Goal: Transaction & Acquisition: Book appointment/travel/reservation

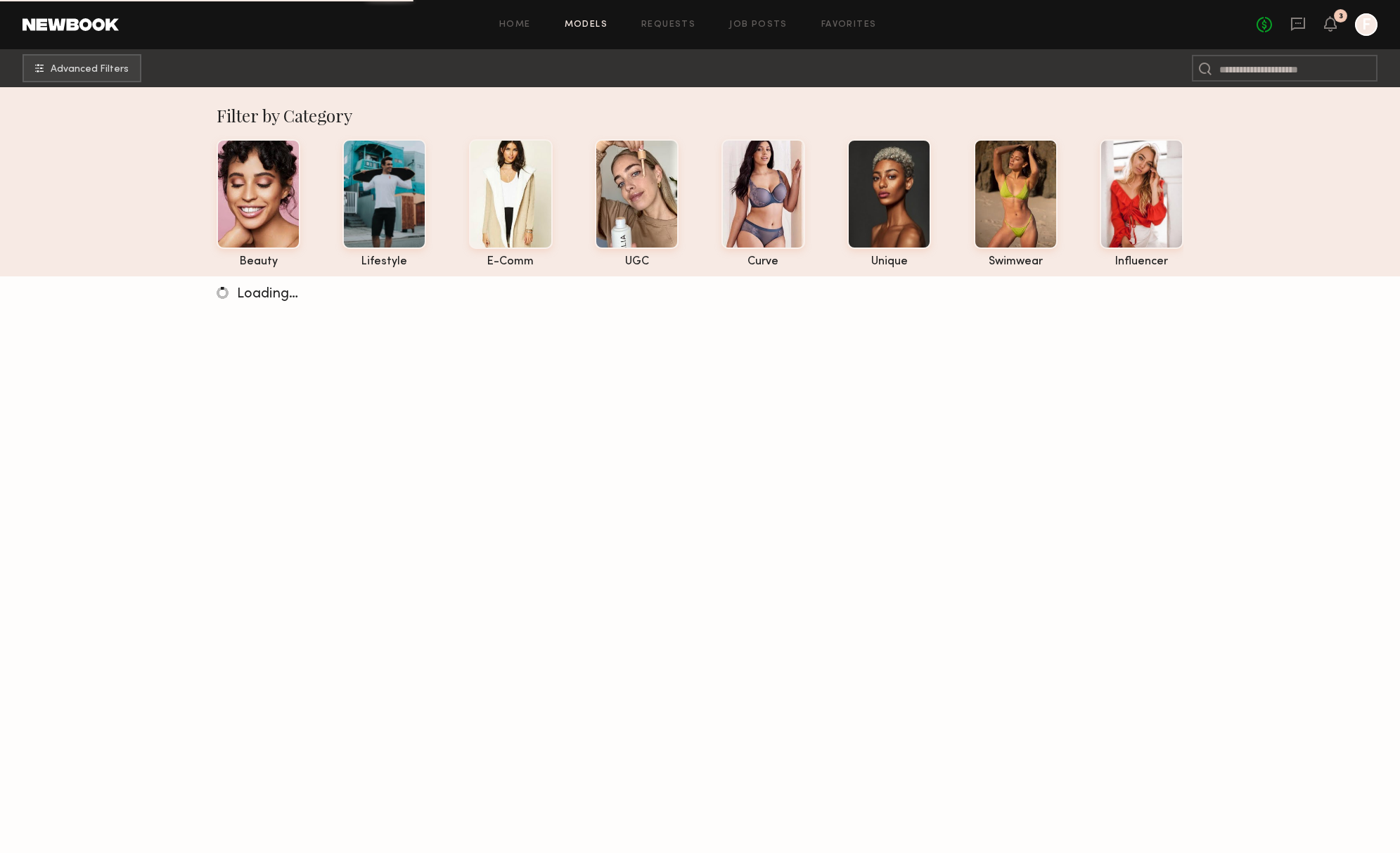
click at [1285, 23] on div "No fees up to $5,000 3 F" at bounding box center [1317, 24] width 121 height 23
click at [1296, 24] on icon at bounding box center [1298, 24] width 15 height 15
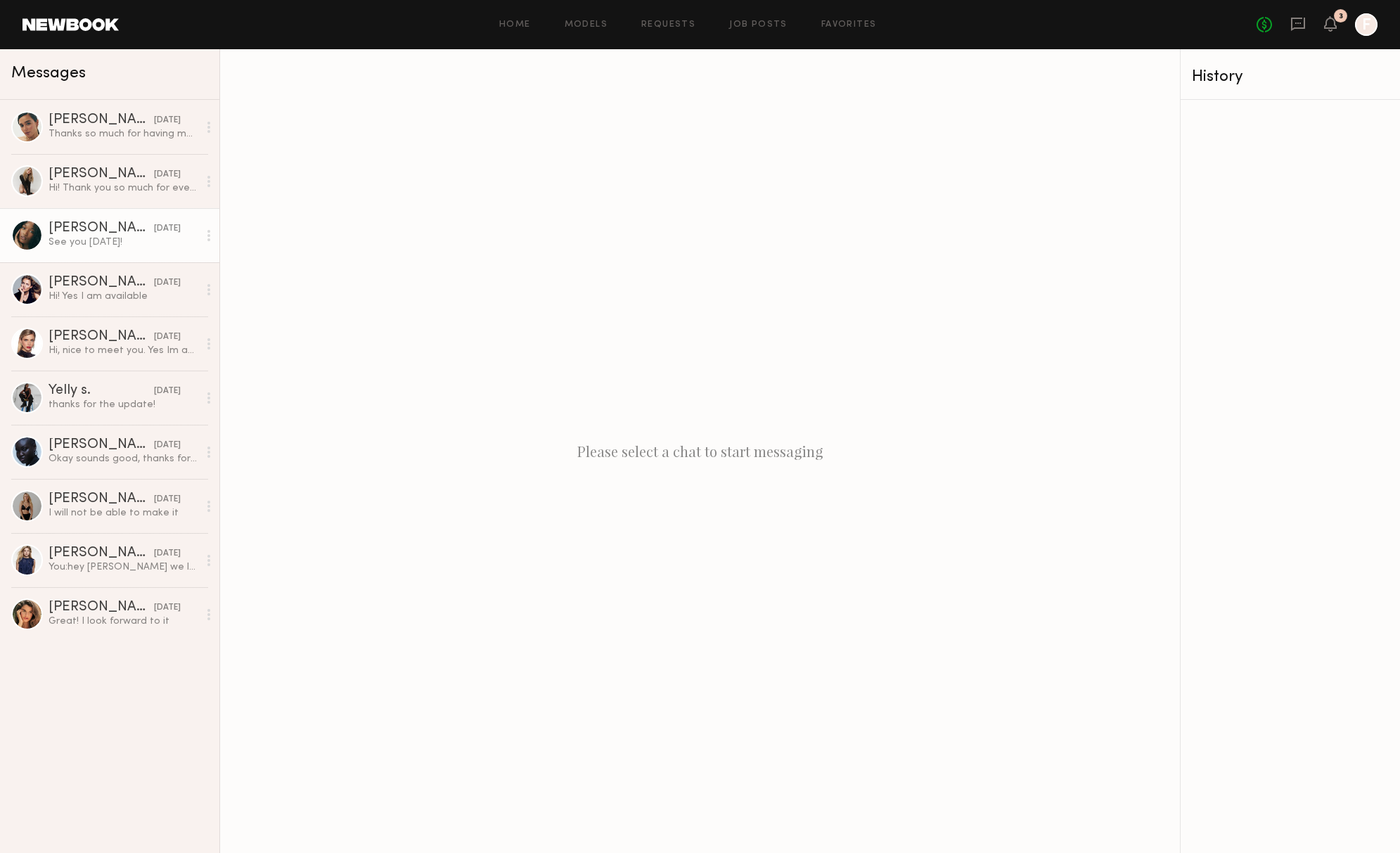
click at [84, 232] on div "[PERSON_NAME]" at bounding box center [101, 228] width 105 height 14
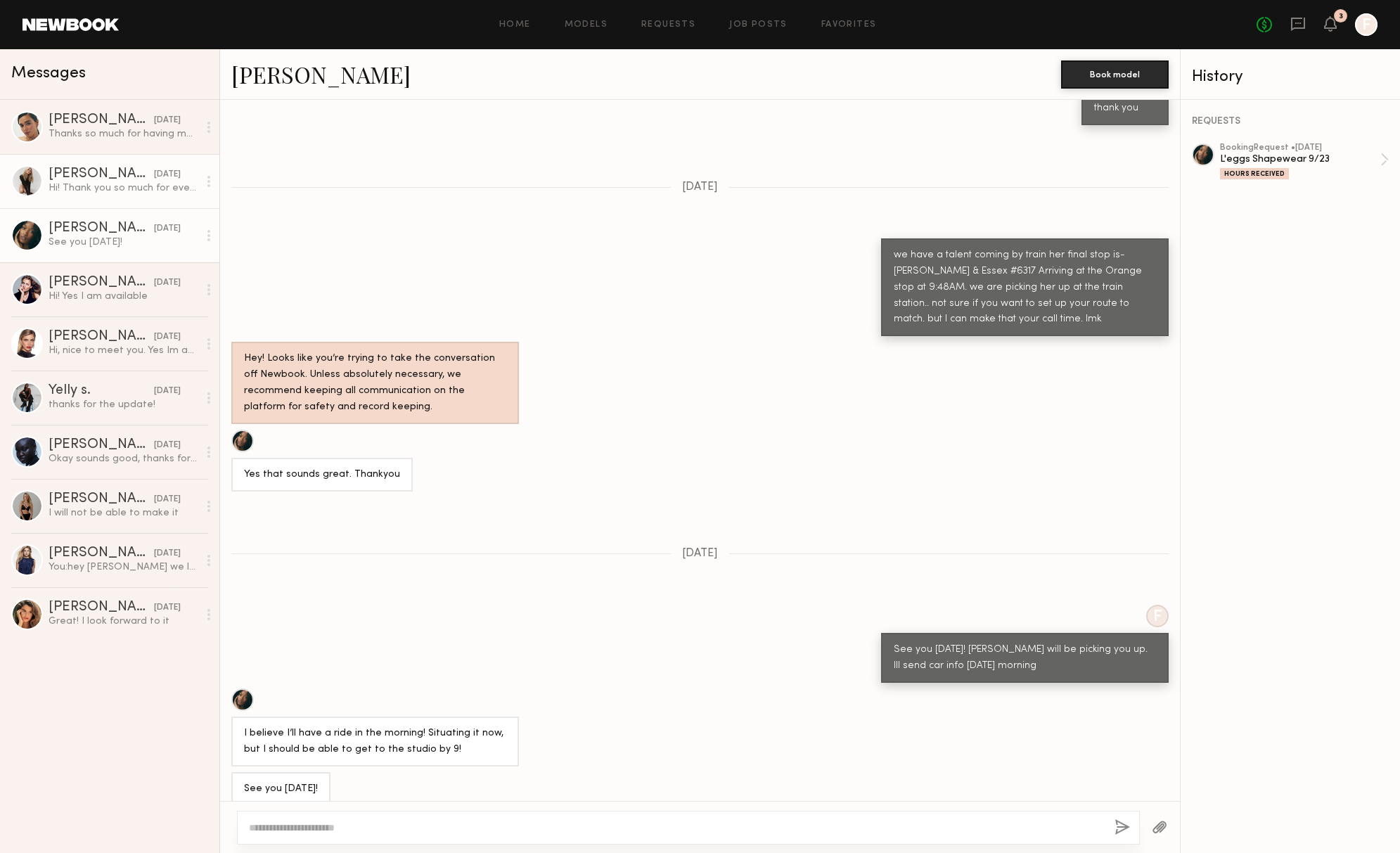
scroll to position [438, 0]
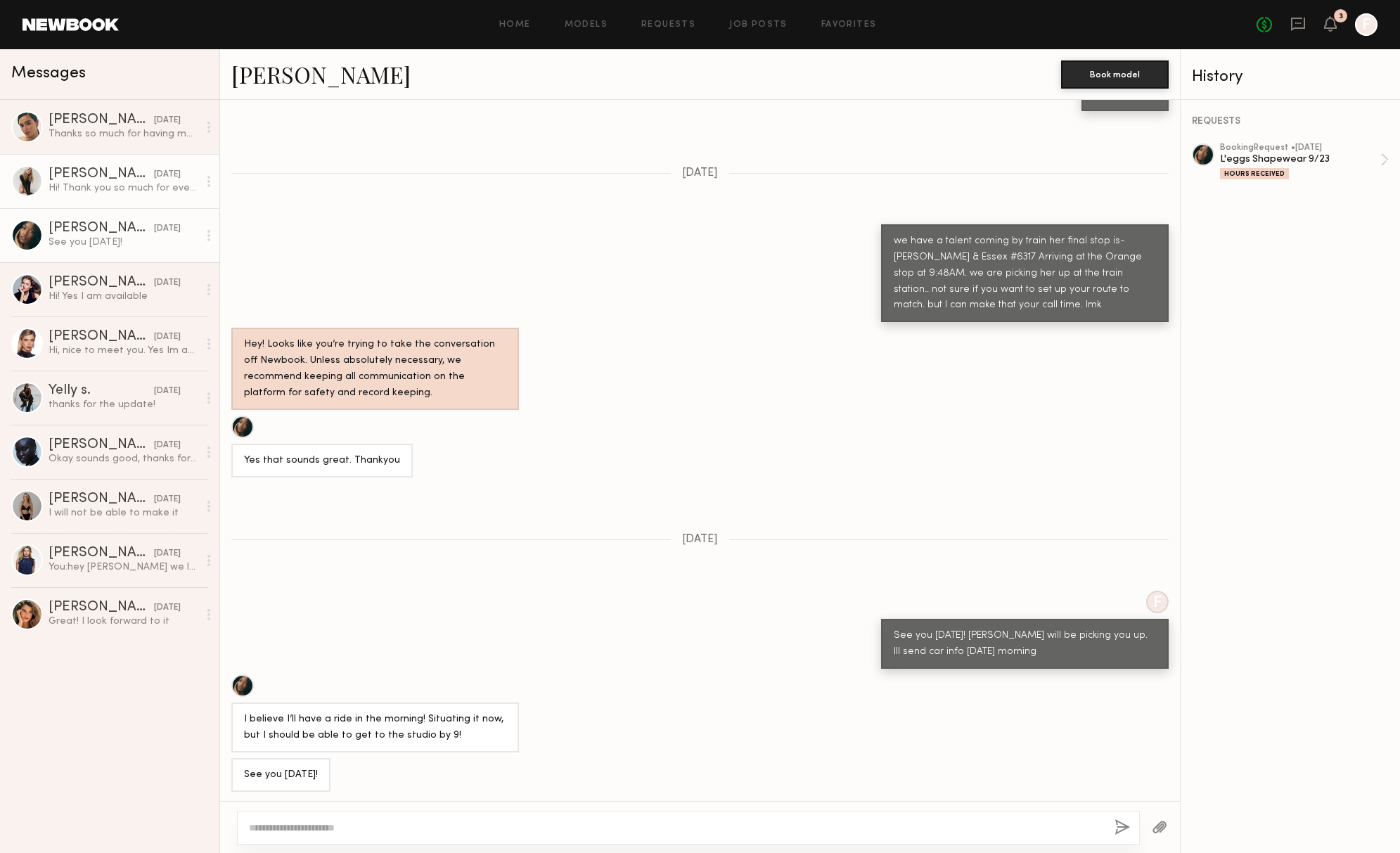
click at [113, 189] on div "Hi! Thank you so much for everything! I had so much fun and would absolutely lo…" at bounding box center [123, 188] width 150 height 13
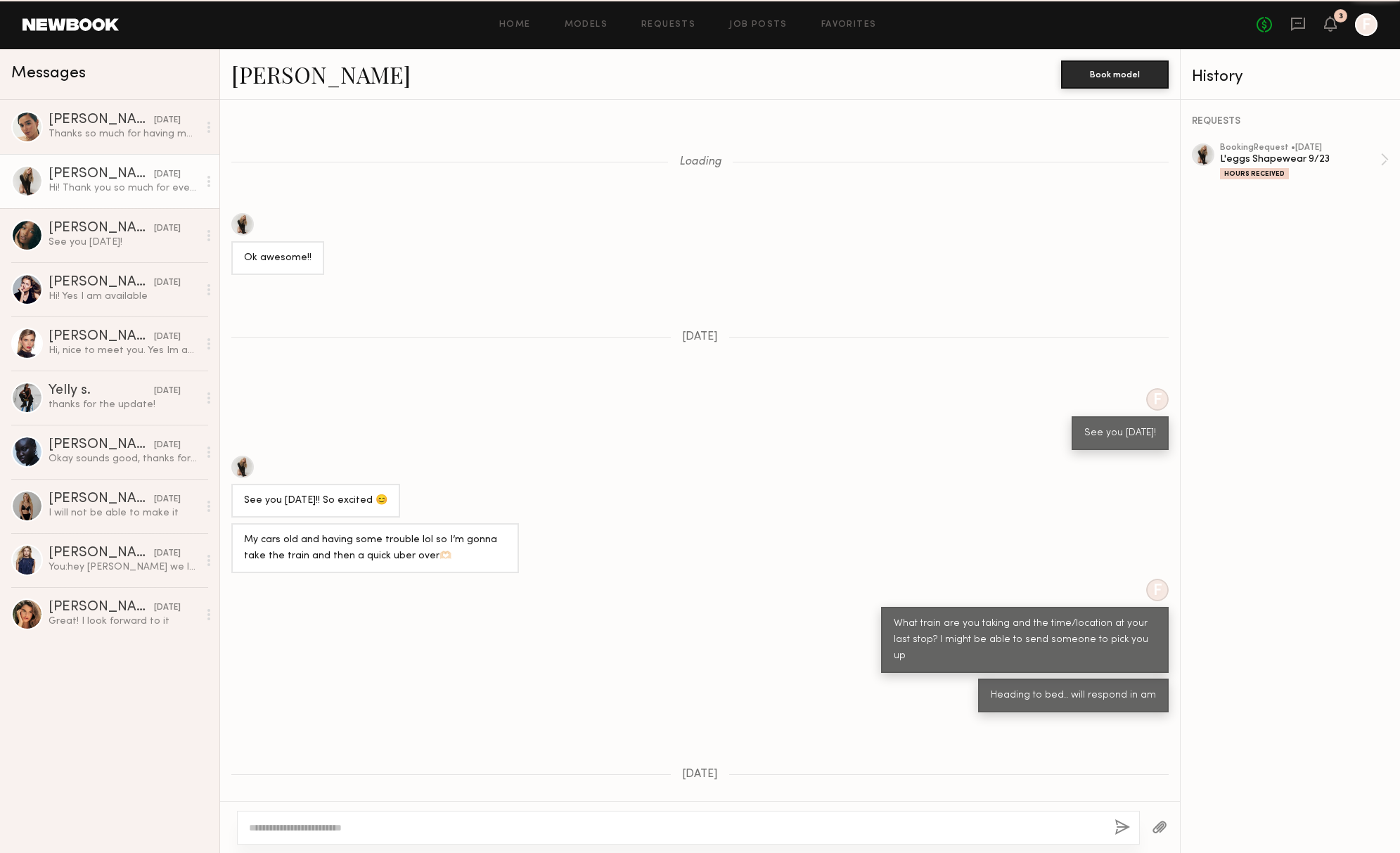
scroll to position [326, 0]
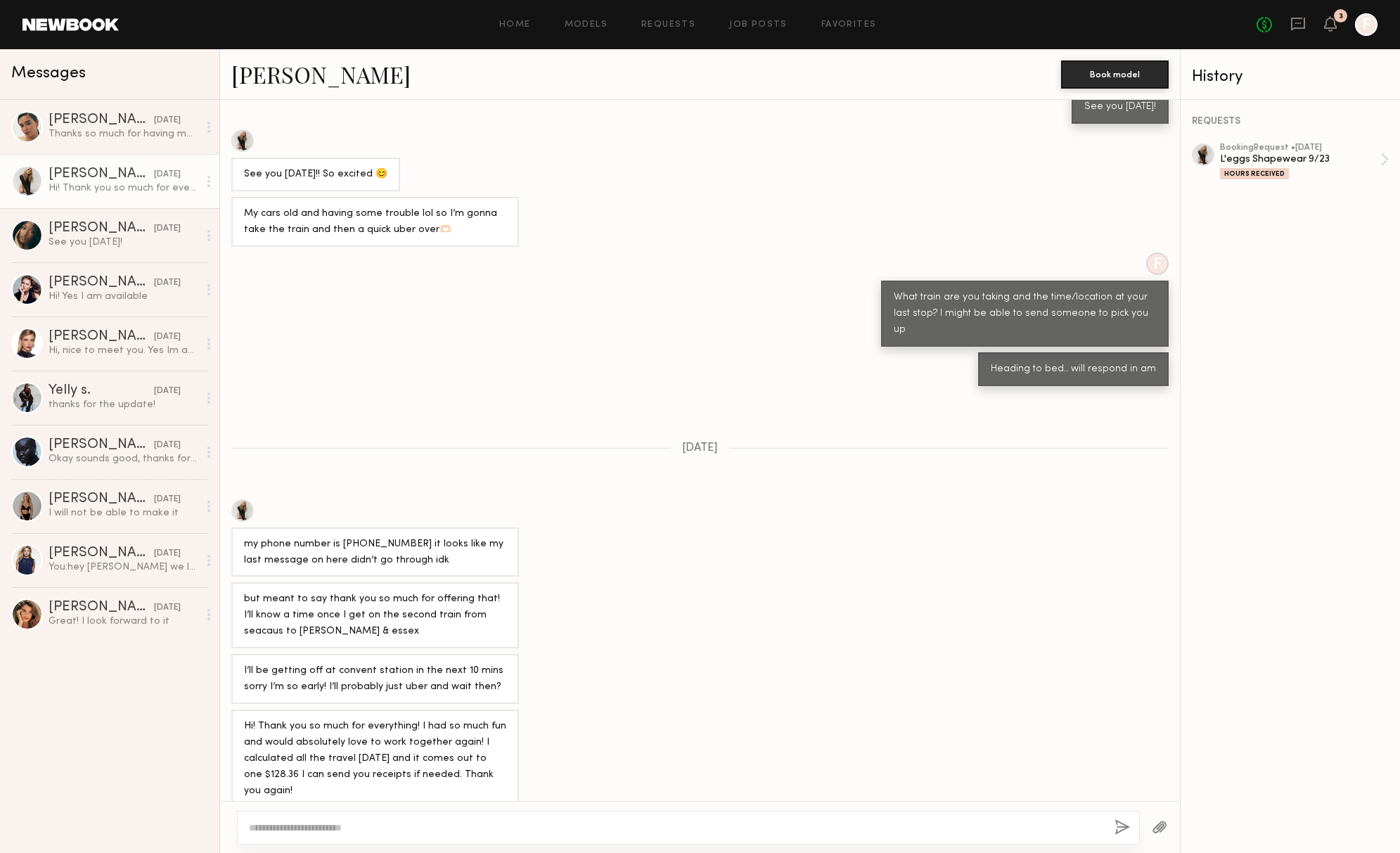
click at [484, 822] on textarea at bounding box center [676, 827] width 854 height 14
click at [439, 663] on div "I’ll be getting off at convent station in the next 10 mins sorry I’m so early! …" at bounding box center [375, 679] width 263 height 32
drag, startPoint x: 397, startPoint y: 809, endPoint x: 396, endPoint y: 818, distance: 9.1
click at [397, 809] on div at bounding box center [700, 827] width 960 height 52
click at [396, 820] on div at bounding box center [688, 828] width 903 height 34
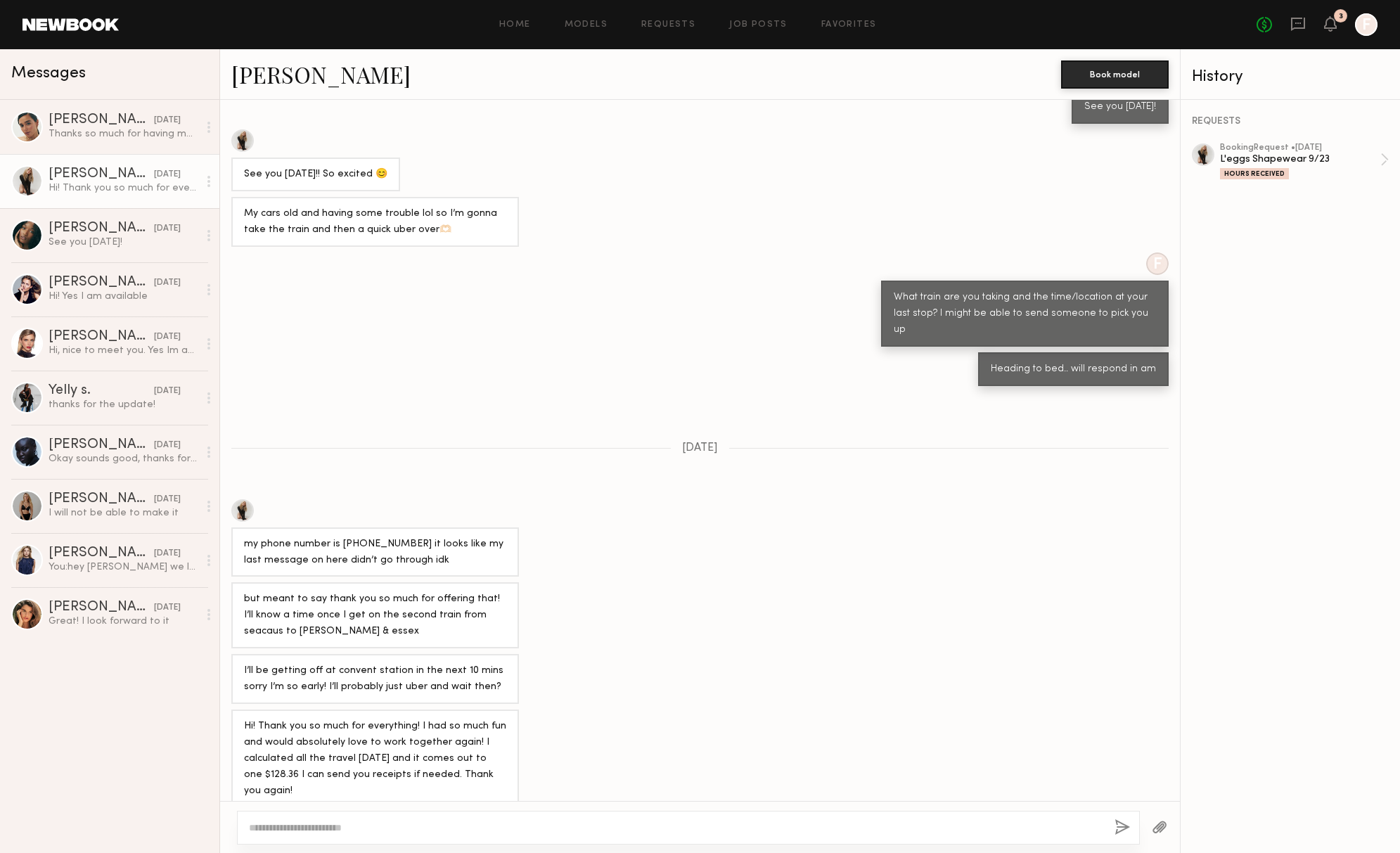
click at [396, 825] on textarea at bounding box center [676, 827] width 854 height 14
click at [87, 132] on div "Thanks so much for having me, I’d love the opportunity to work together on futu…" at bounding box center [123, 134] width 150 height 13
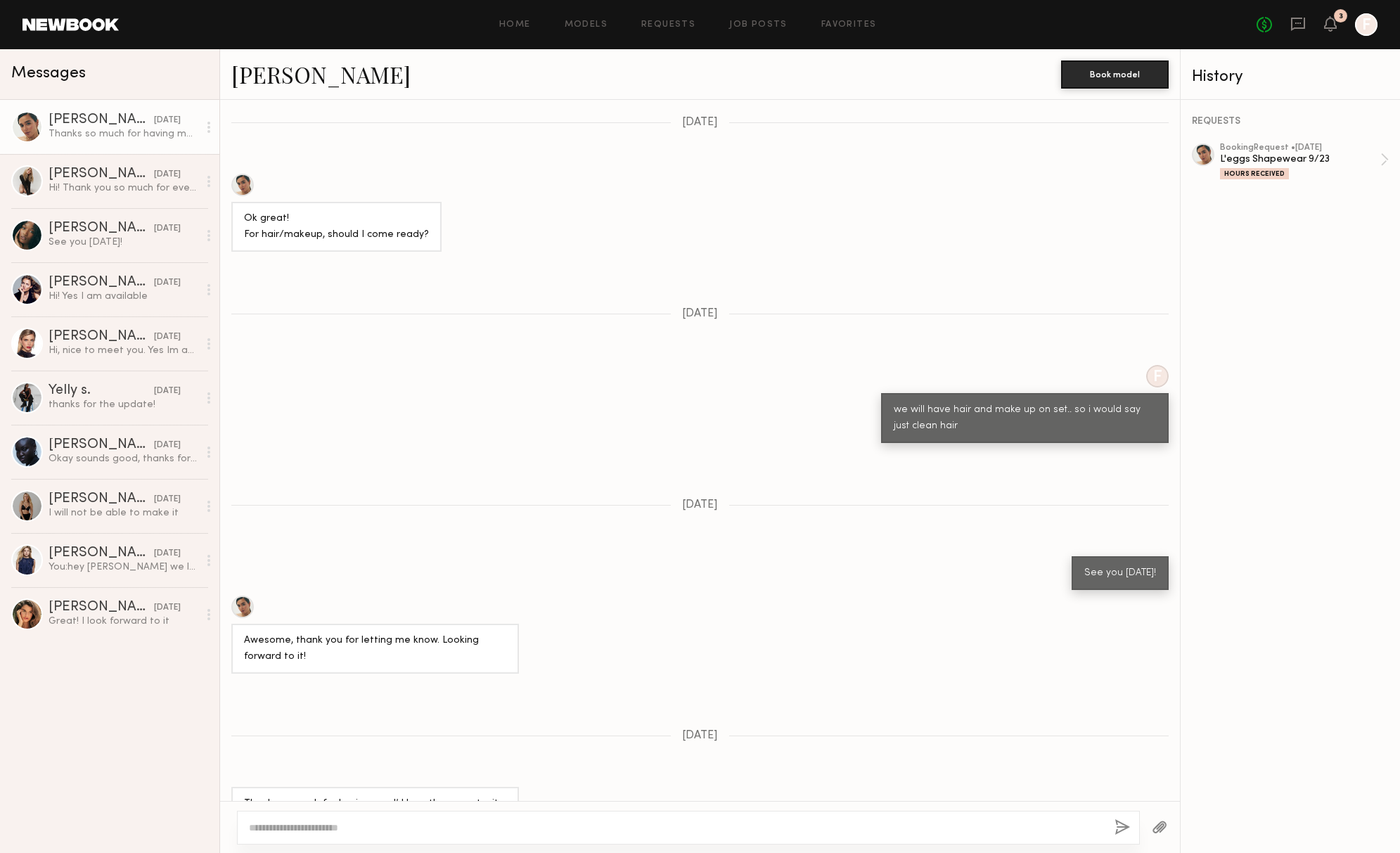
scroll to position [686, 0]
click at [1248, 170] on div "Hours Received" at bounding box center [1254, 174] width 69 height 11
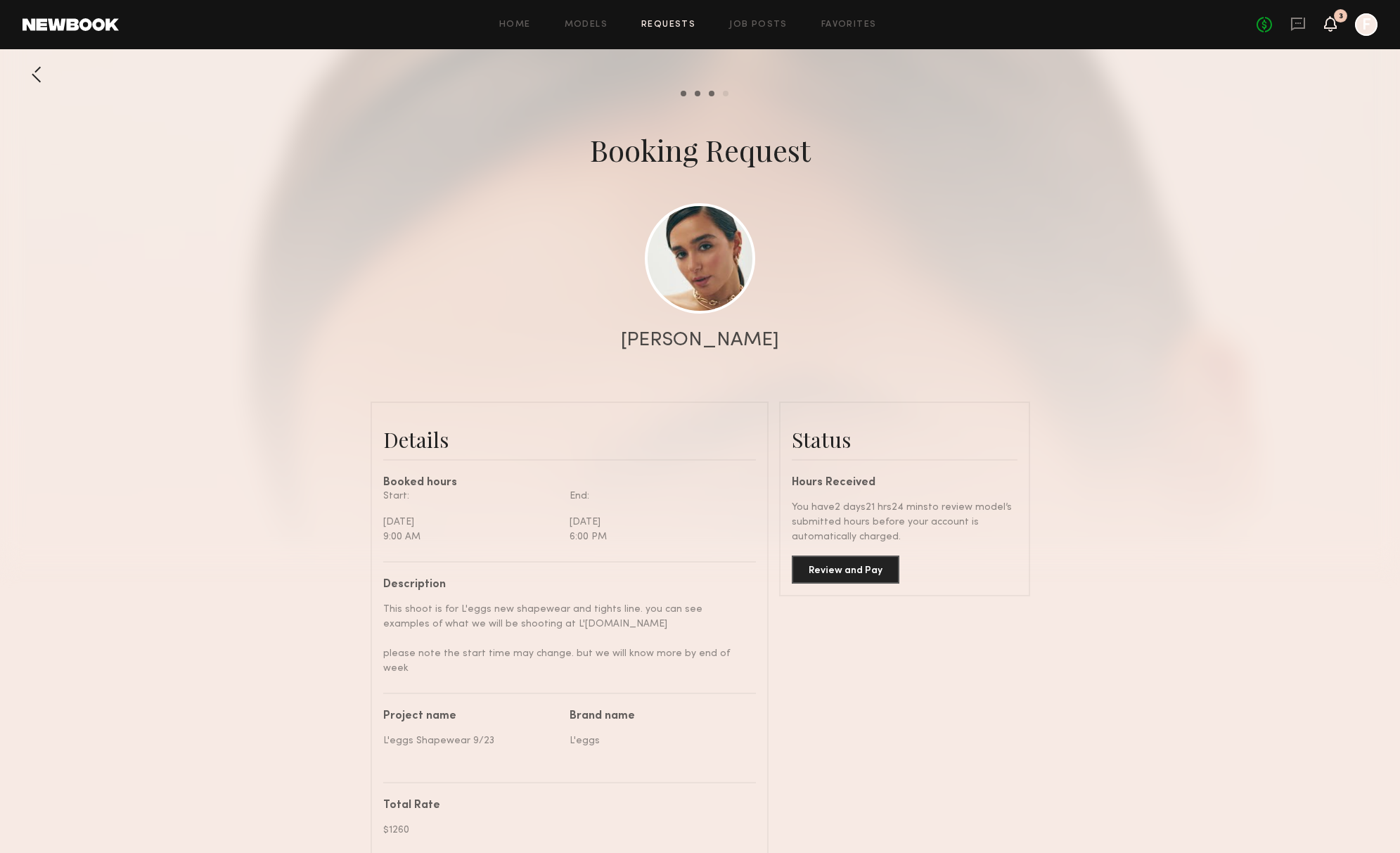
click at [1336, 27] on icon at bounding box center [1330, 24] width 11 height 10
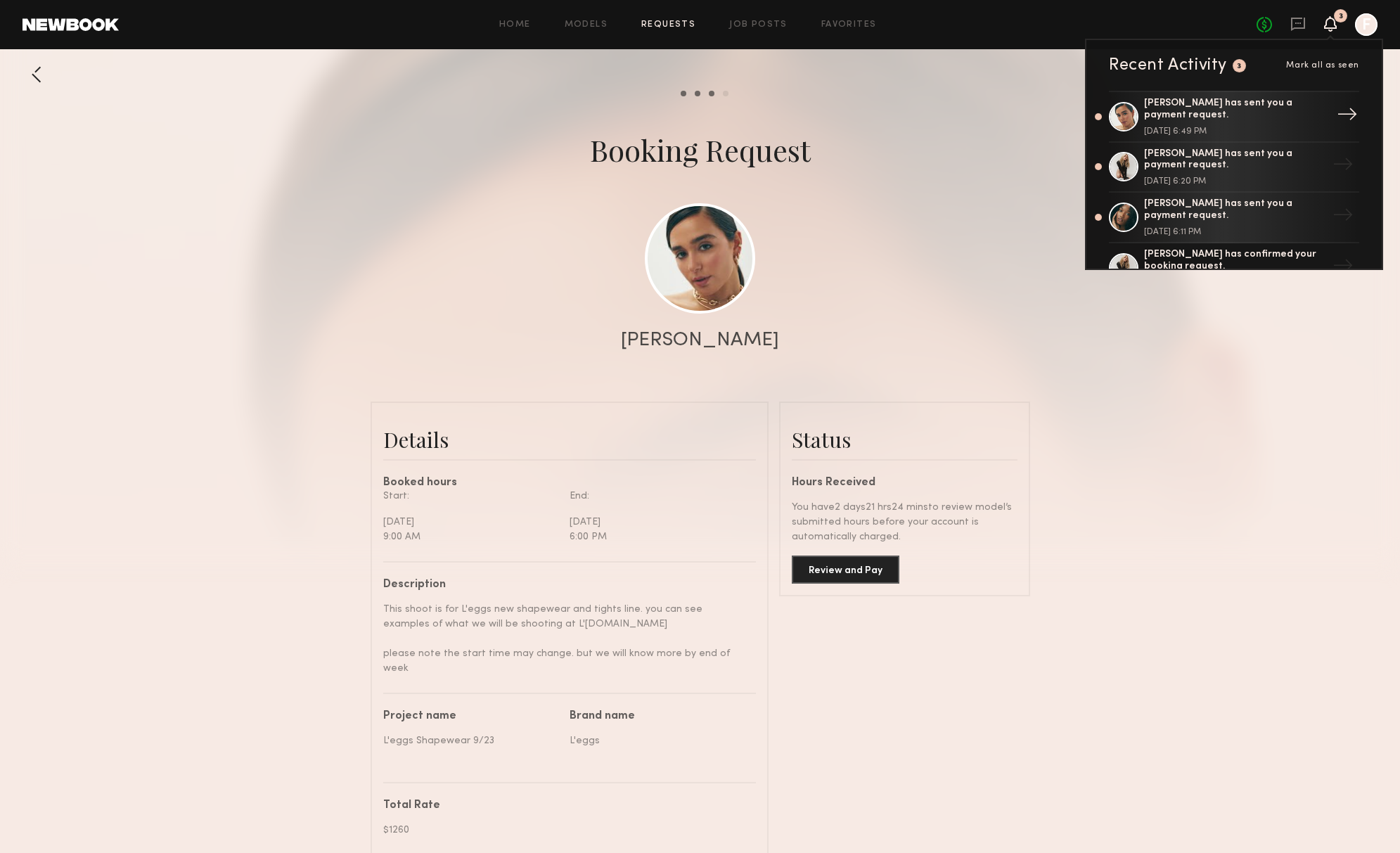
click at [1346, 114] on div "→" at bounding box center [1347, 116] width 32 height 36
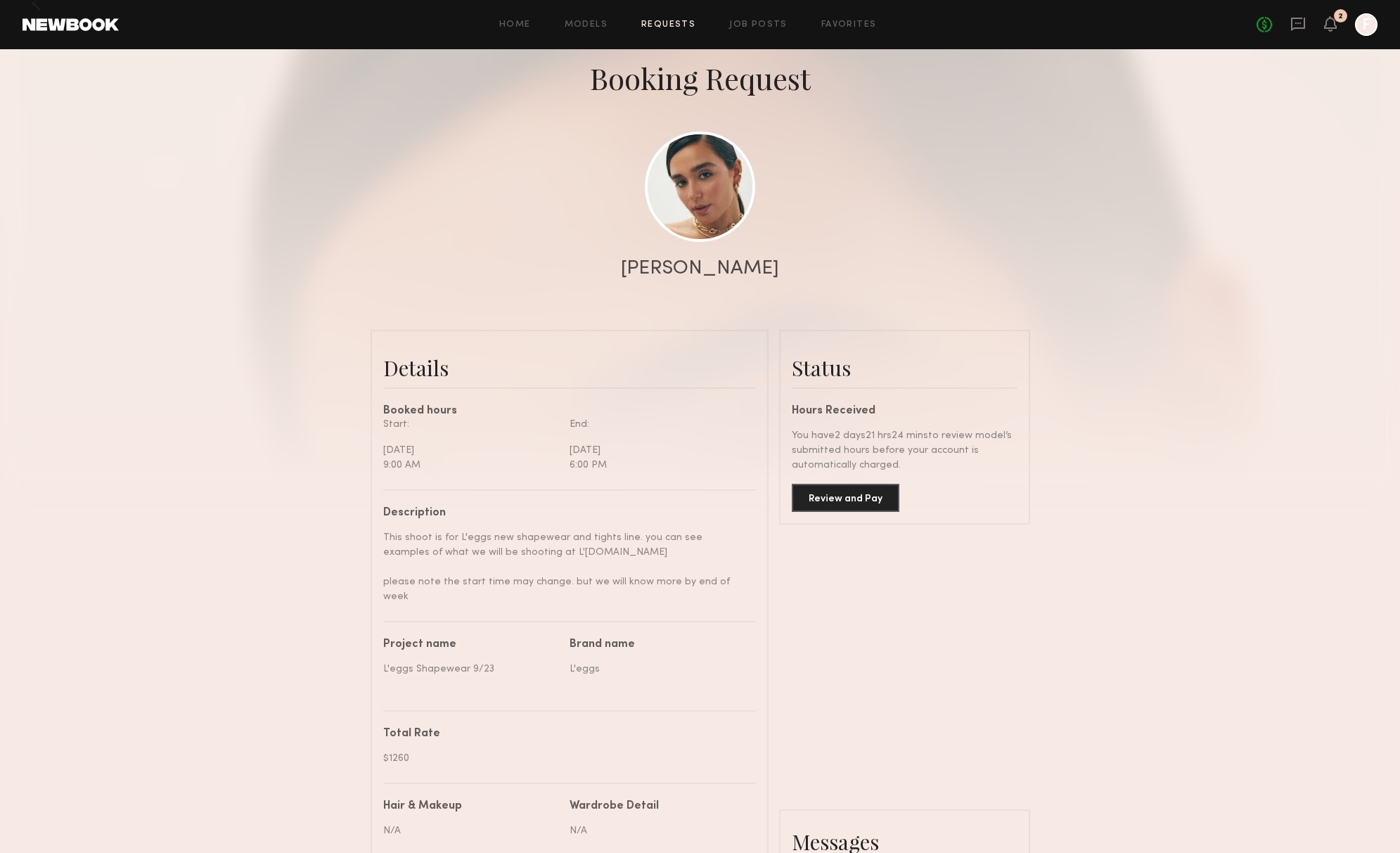
scroll to position [72, 0]
click at [873, 500] on button "Review and Pay" at bounding box center [846, 496] width 108 height 28
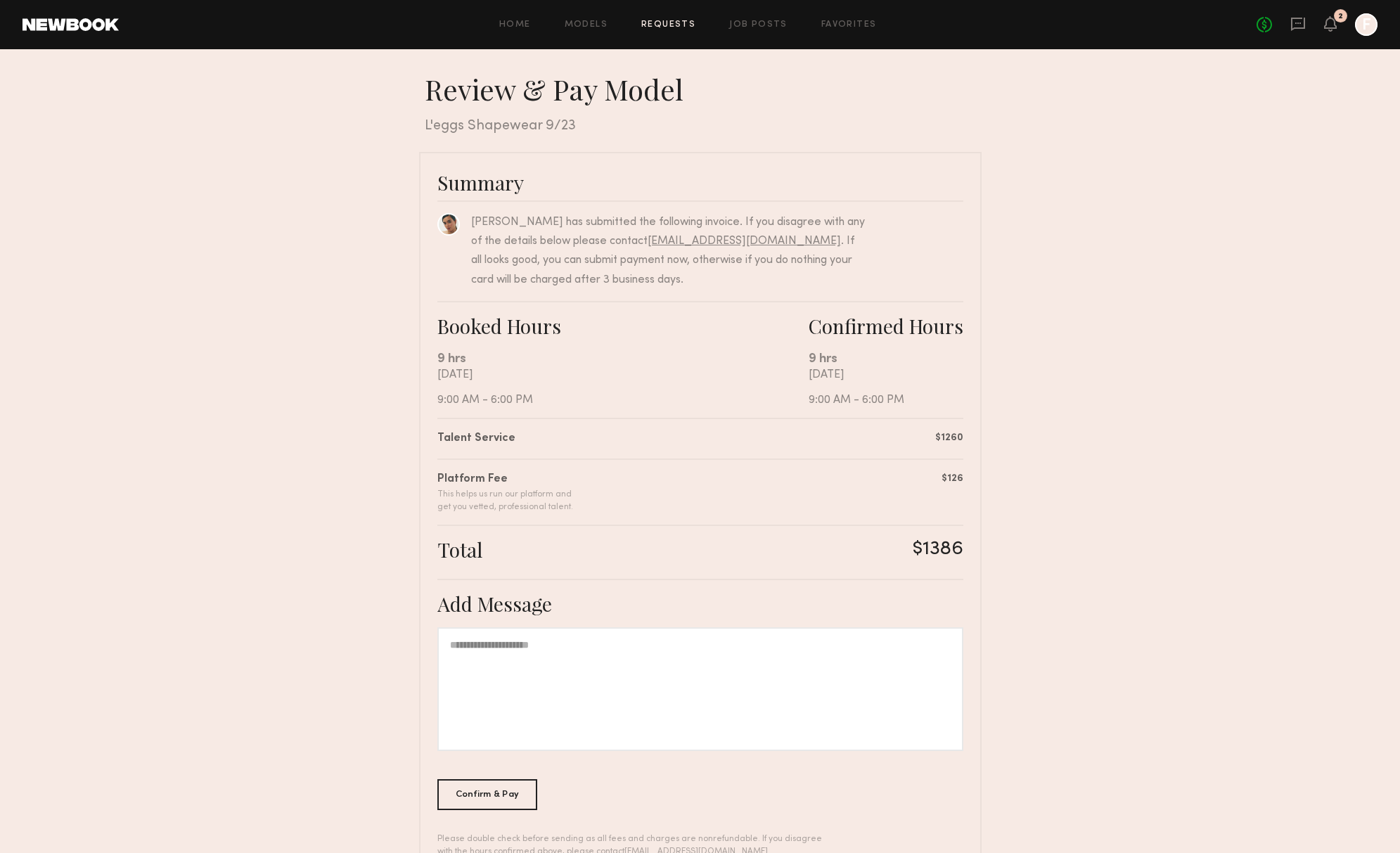
scroll to position [45, 0]
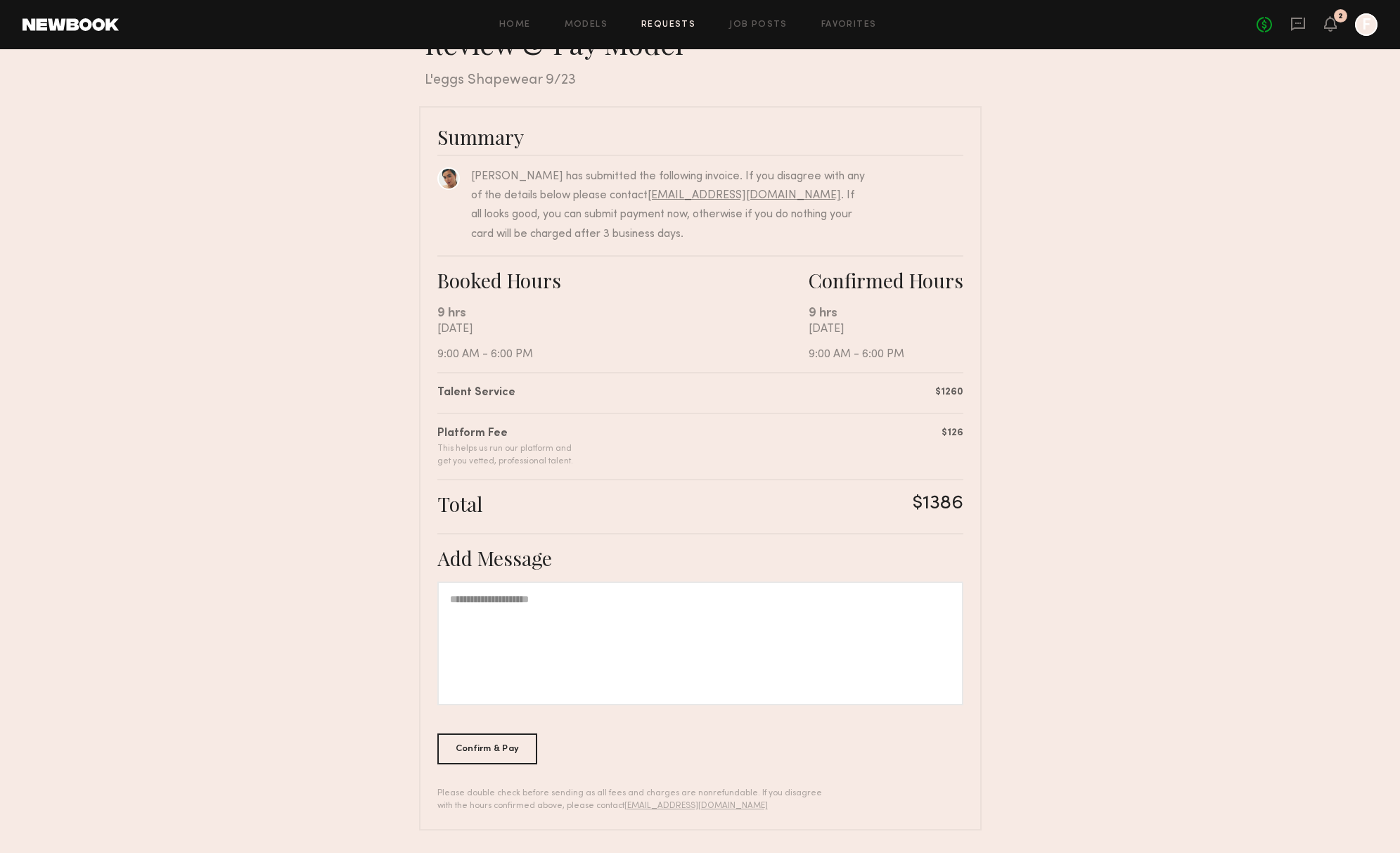
click at [618, 684] on div at bounding box center [700, 643] width 526 height 124
click at [503, 746] on div "Confirm & Pay" at bounding box center [488, 748] width 101 height 31
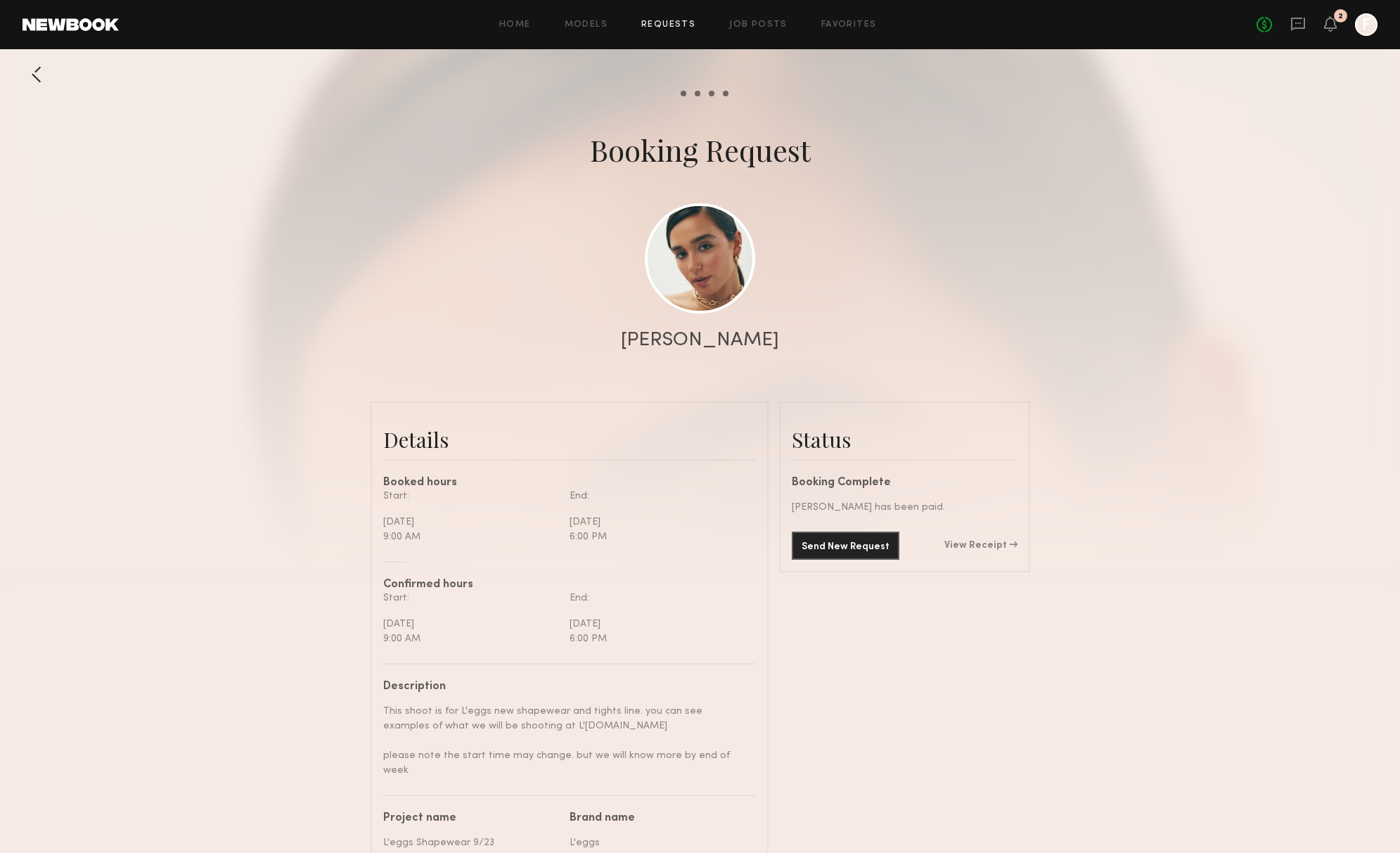
scroll to position [1187, 0]
click at [1324, 24] on div "No fees up to $5,000 2 F" at bounding box center [1317, 24] width 121 height 23
click at [1325, 24] on icon at bounding box center [1330, 24] width 11 height 10
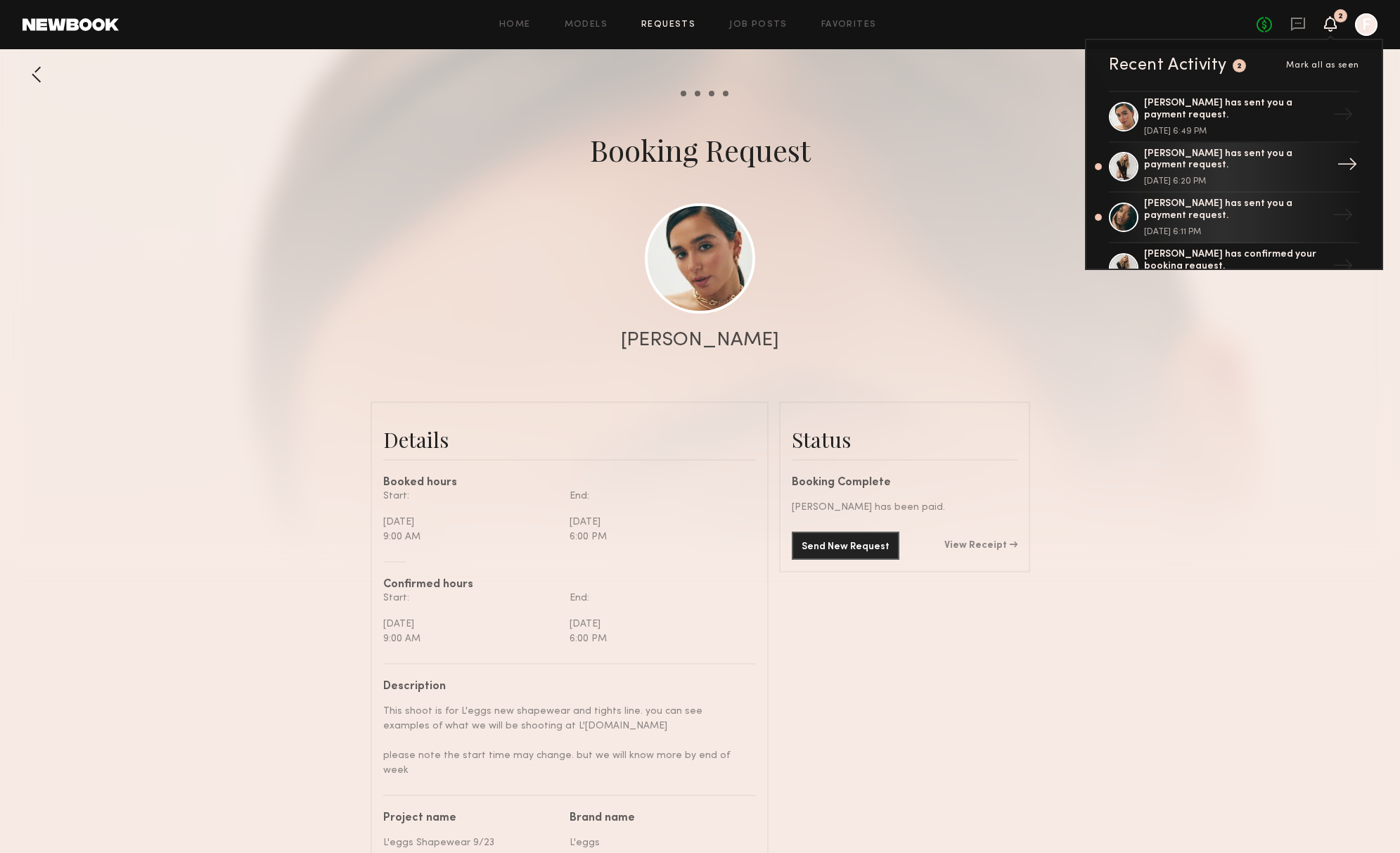
click at [1342, 162] on div "→" at bounding box center [1347, 166] width 32 height 36
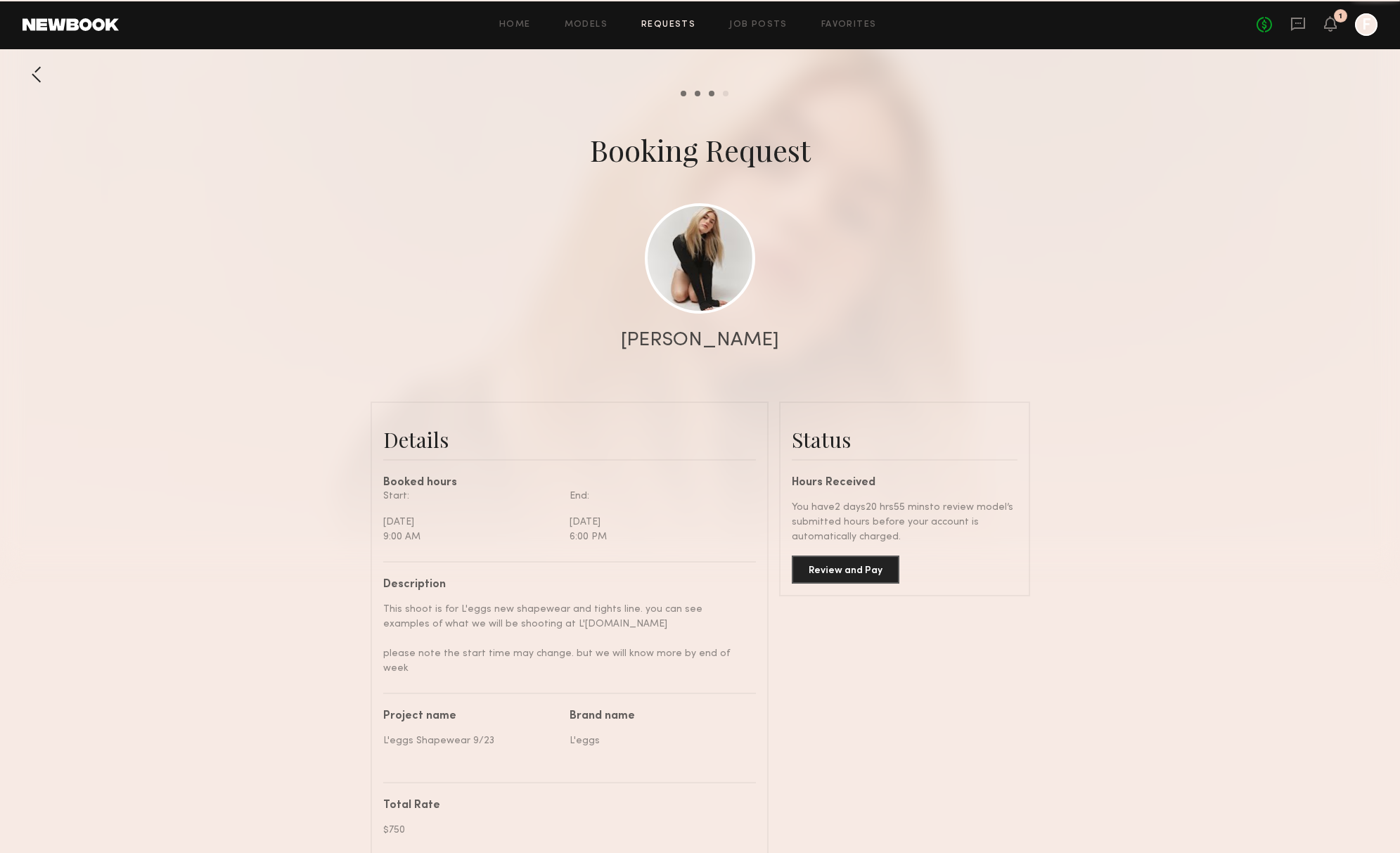
scroll to position [751, 0]
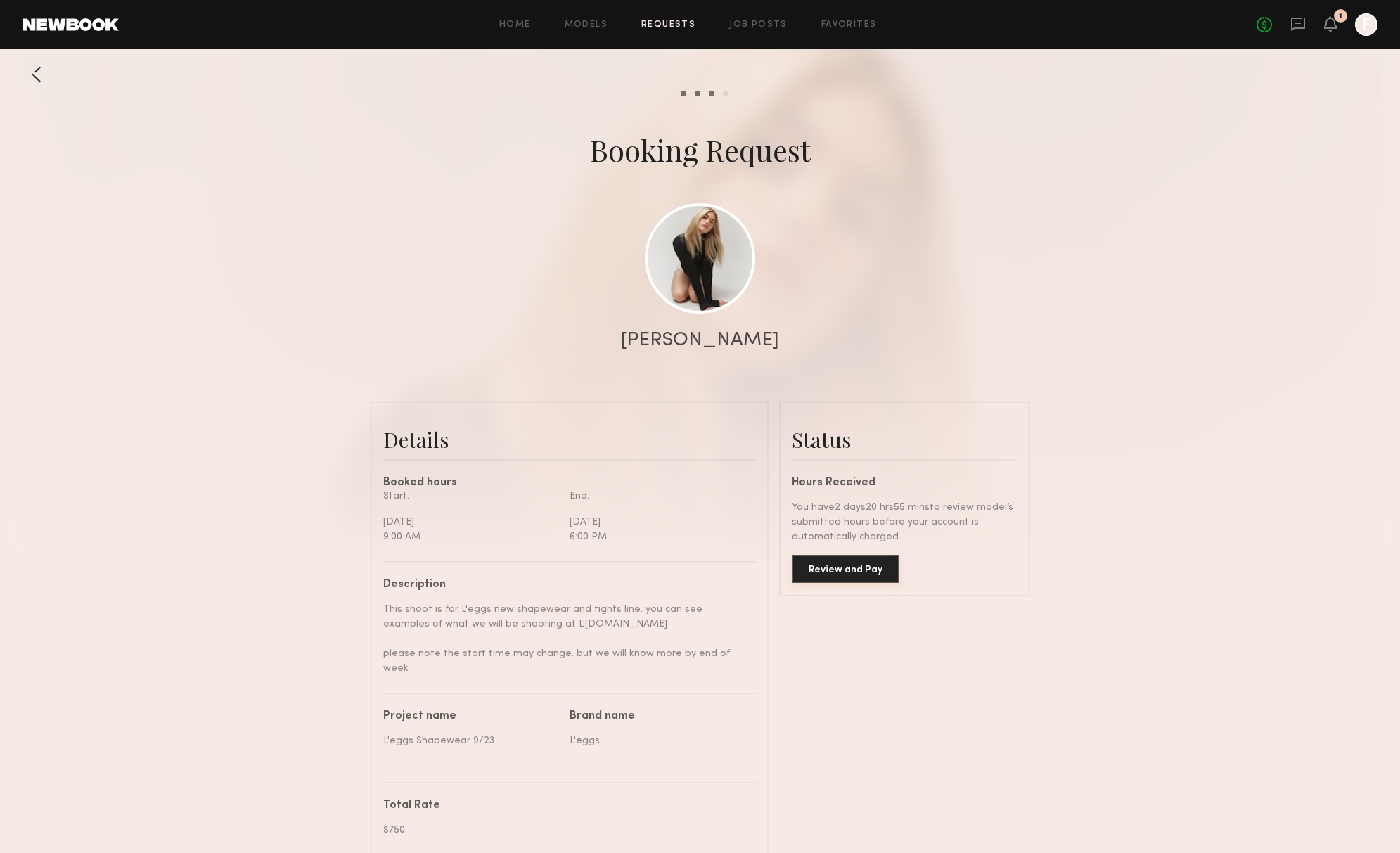
click at [860, 573] on button "Review and Pay" at bounding box center [846, 568] width 108 height 28
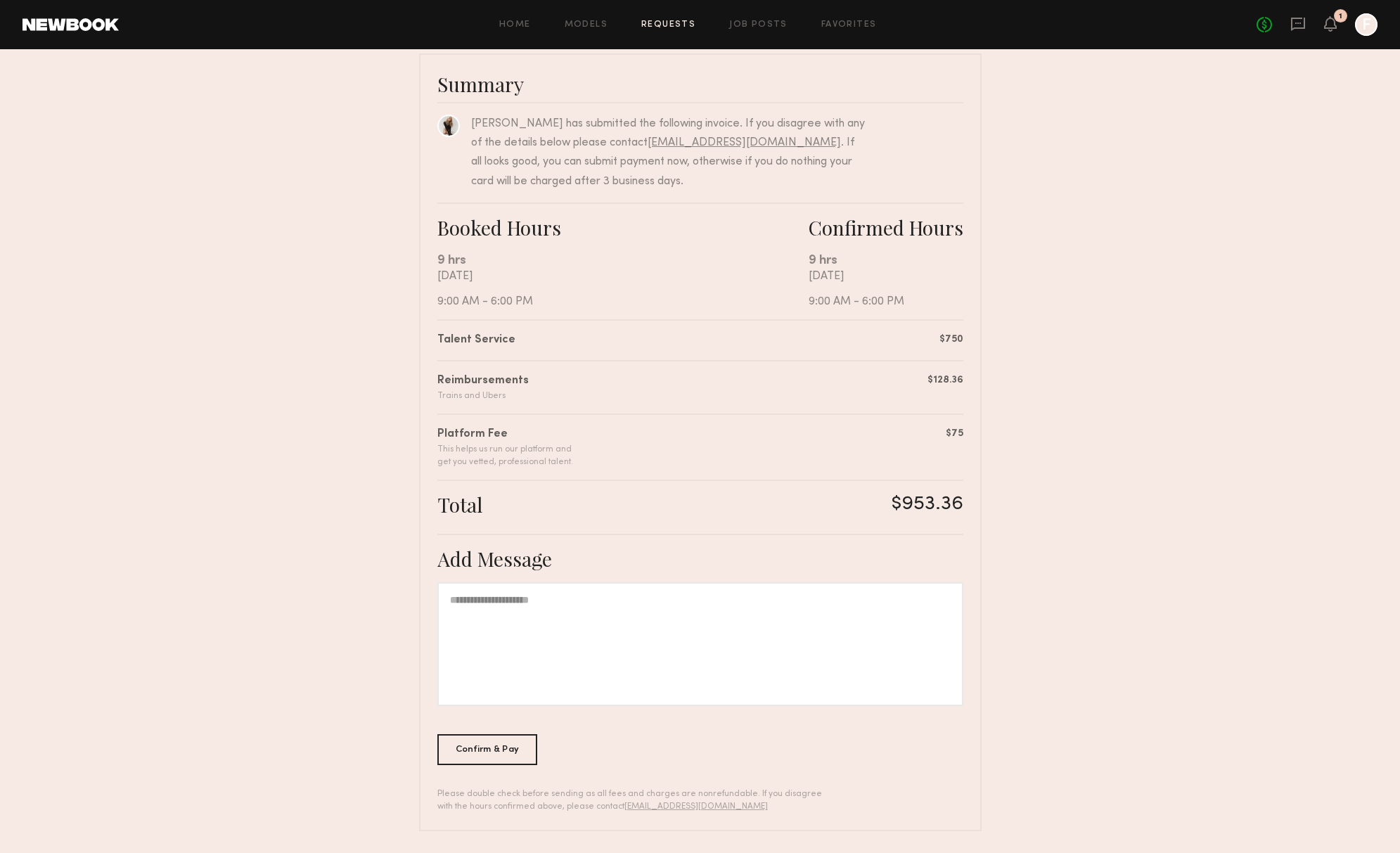
scroll to position [98, 0]
click at [497, 761] on div "Confirm & Pay" at bounding box center [488, 750] width 101 height 31
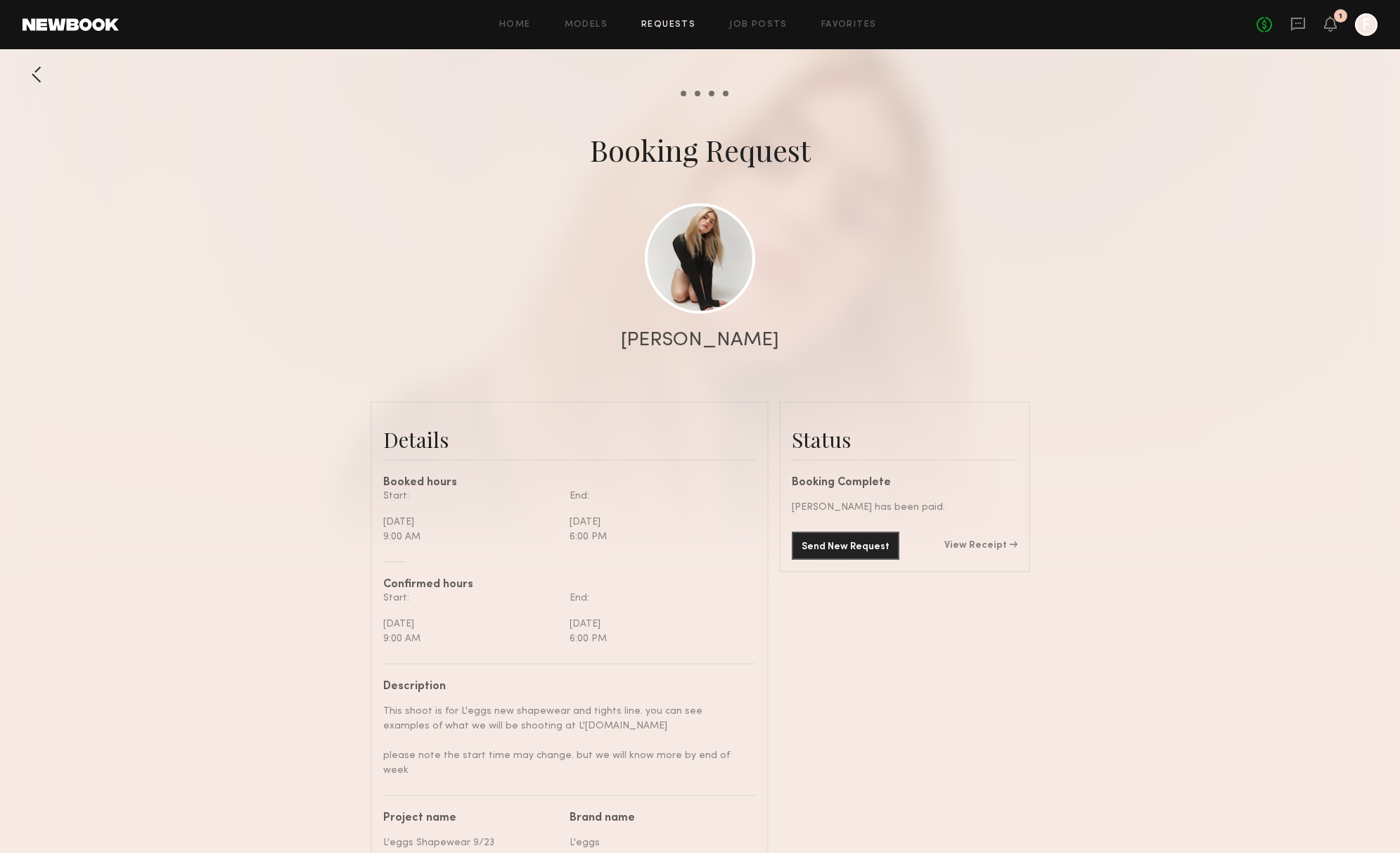
scroll to position [751, 0]
click at [1330, 29] on icon at bounding box center [1330, 30] width 4 height 2
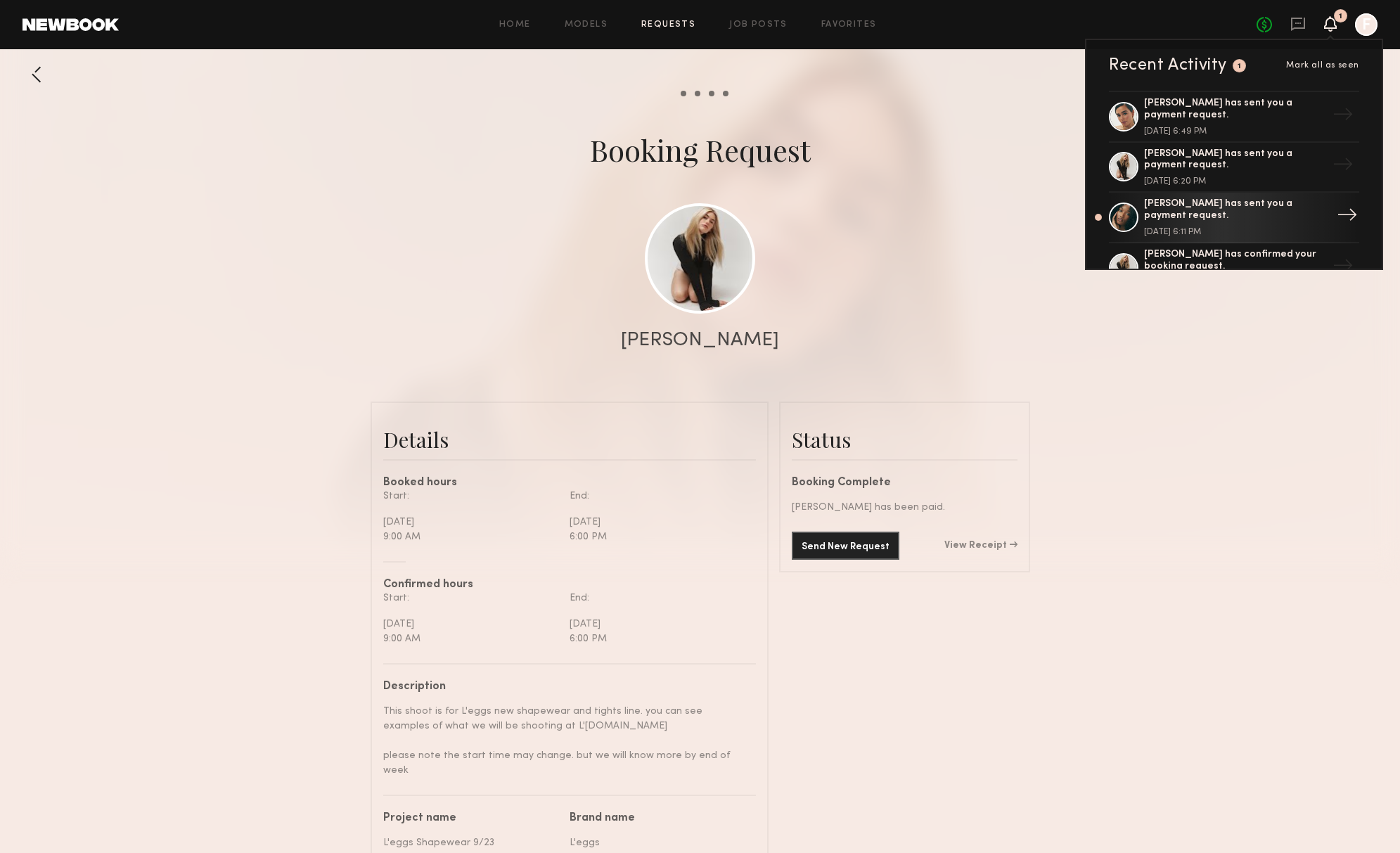
click at [1341, 210] on div "→" at bounding box center [1347, 216] width 32 height 36
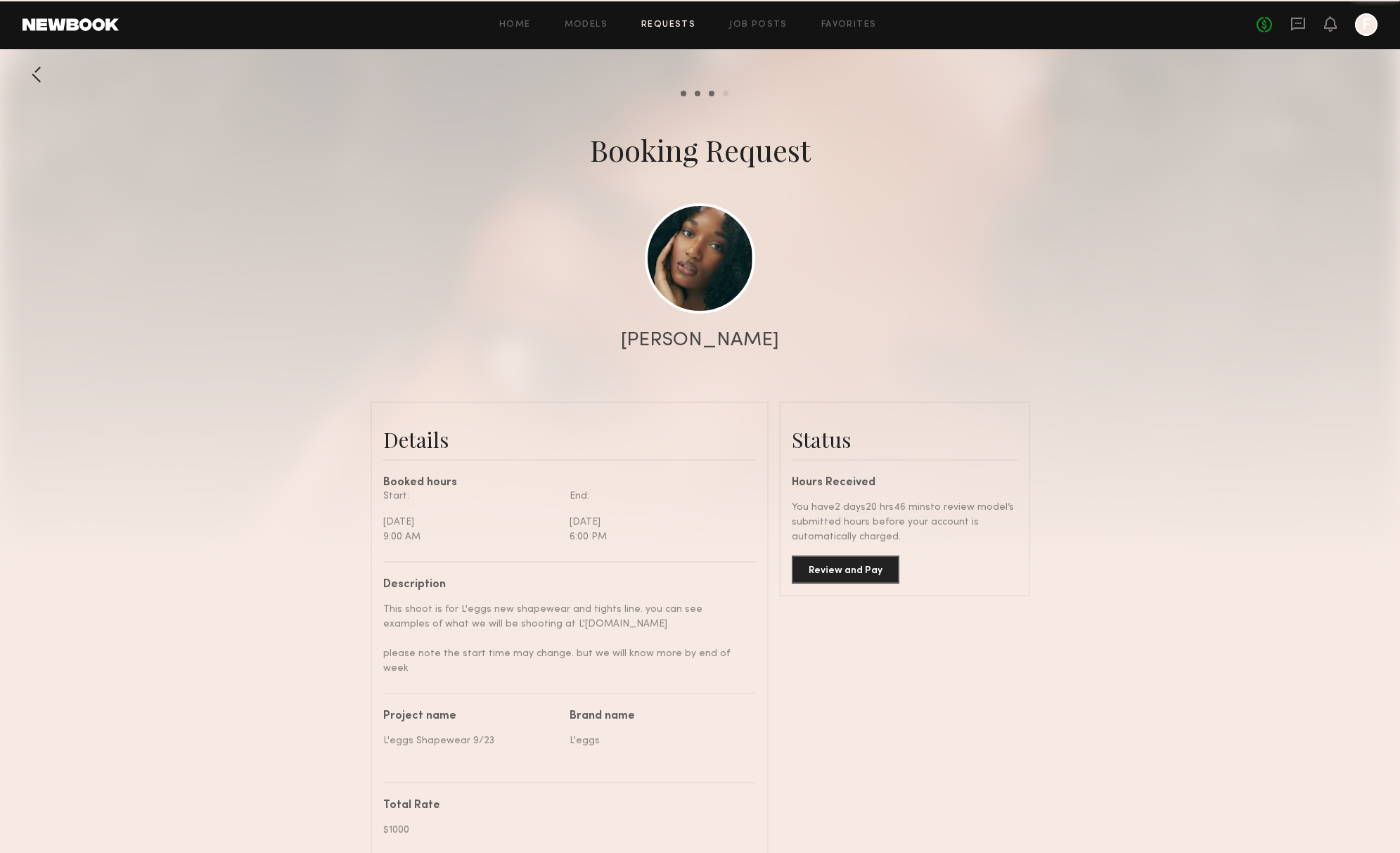
scroll to position [814, 0]
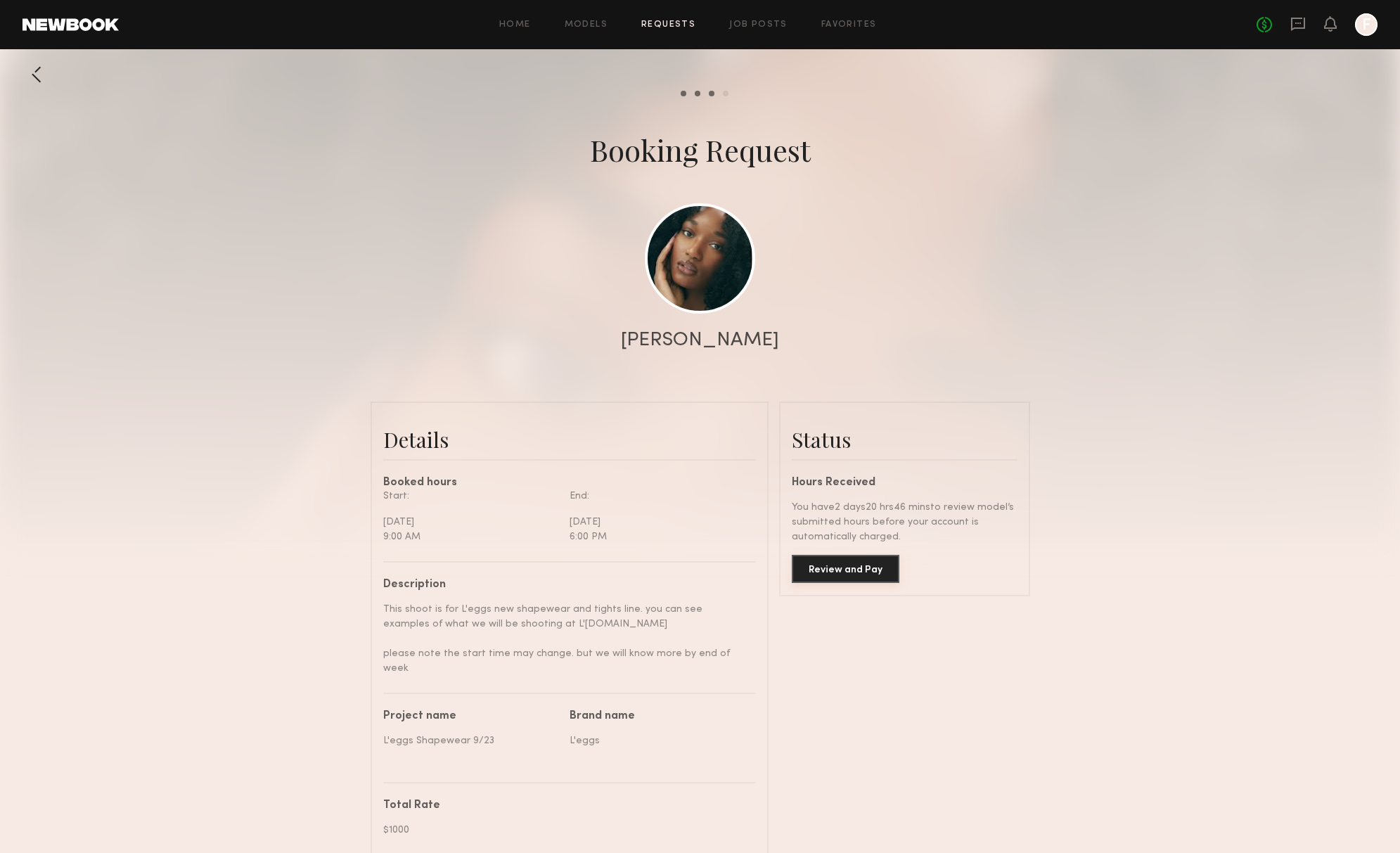
click at [826, 572] on button "Review and Pay" at bounding box center [846, 568] width 108 height 28
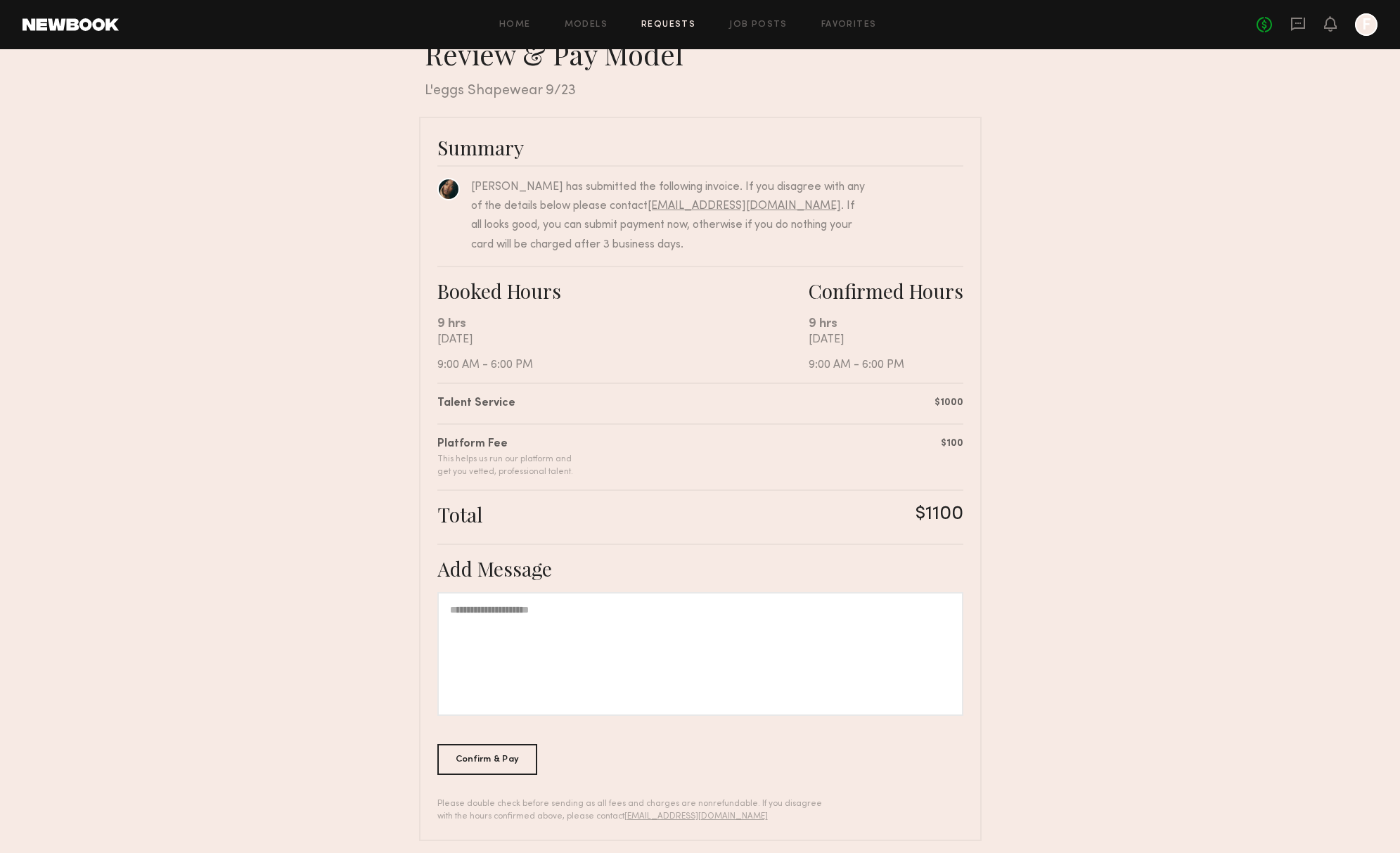
scroll to position [45, 0]
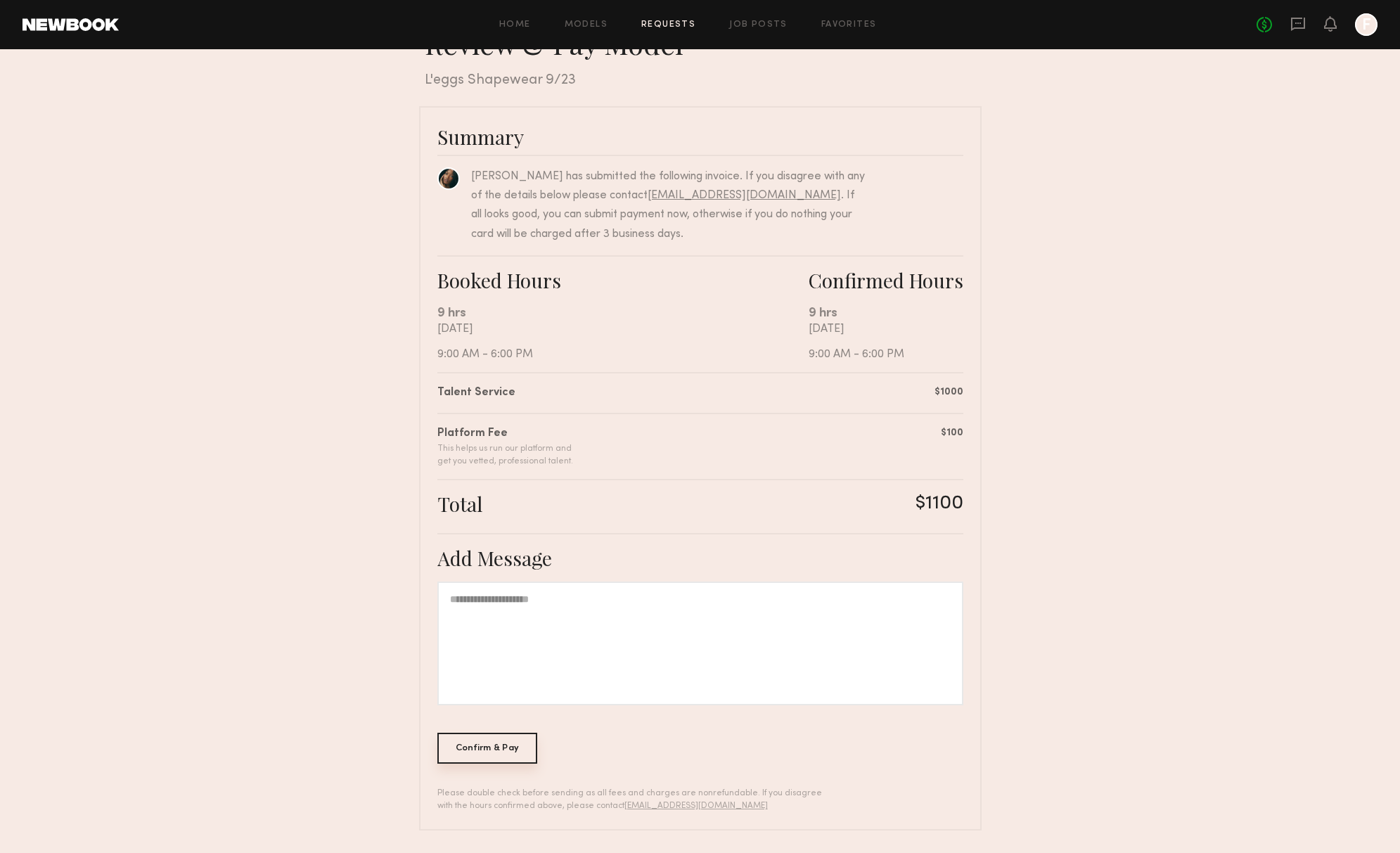
click at [496, 759] on div "Confirm & Pay" at bounding box center [488, 748] width 101 height 31
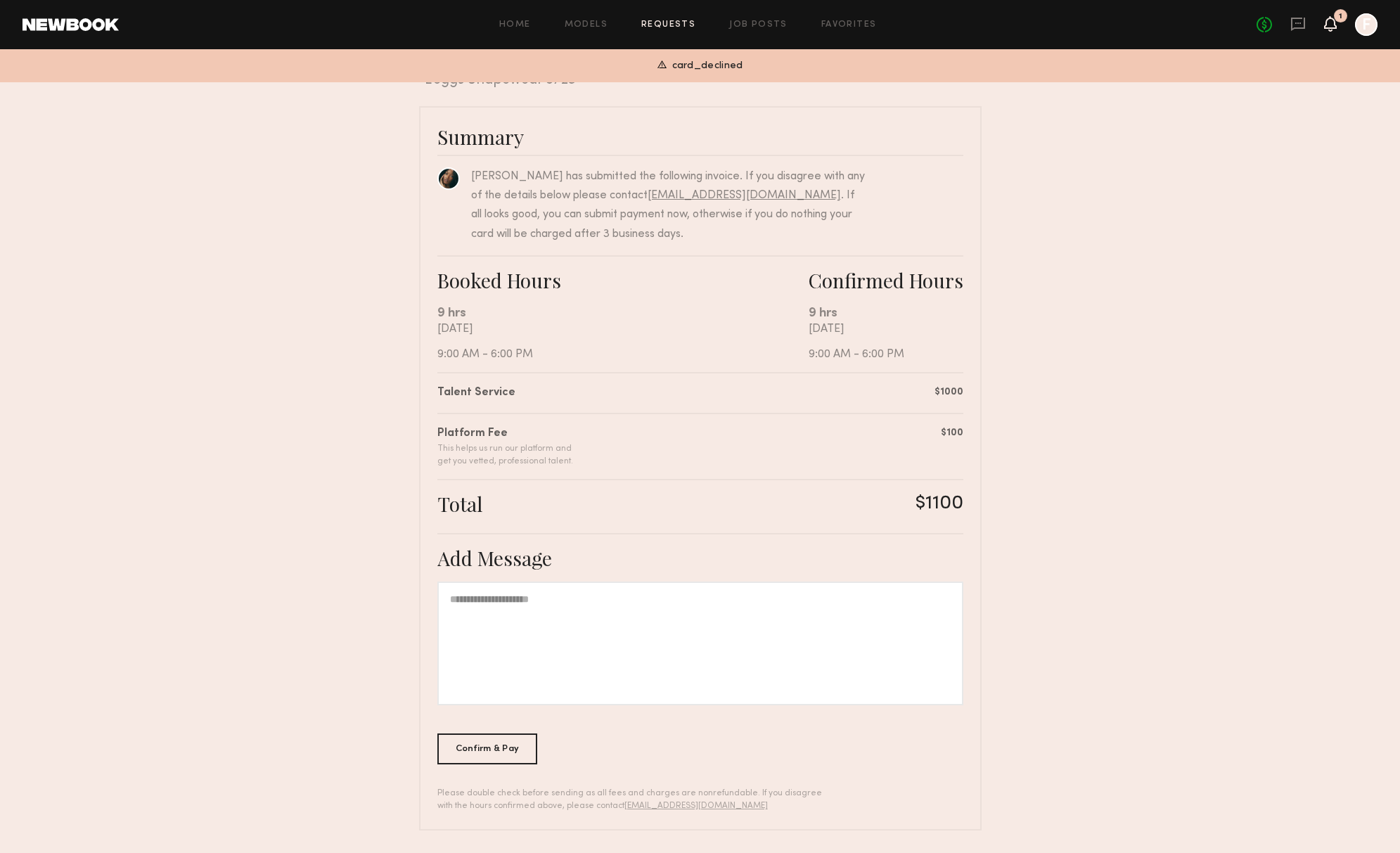
click at [1327, 24] on icon at bounding box center [1330, 24] width 11 height 10
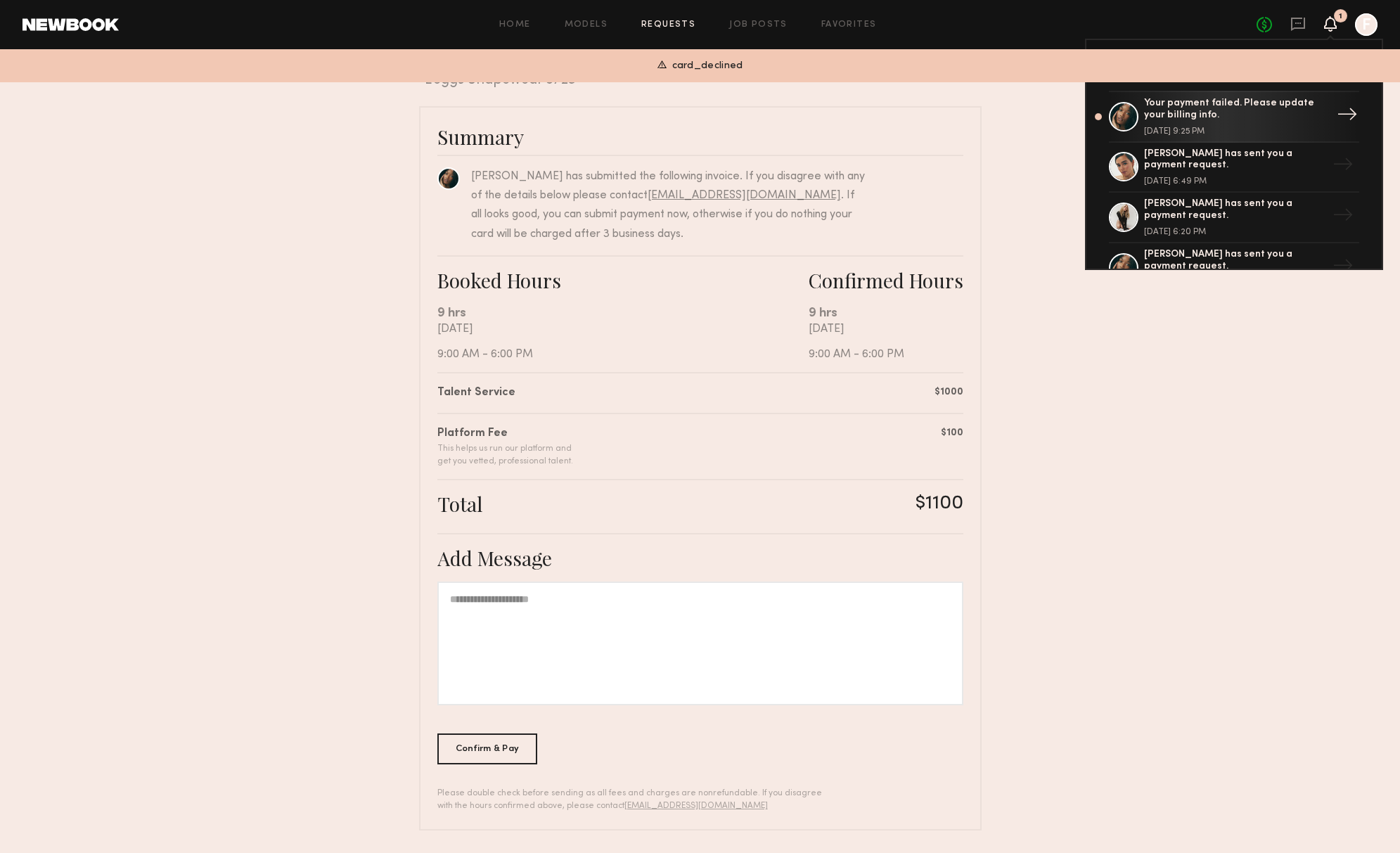
click at [1332, 109] on div "→" at bounding box center [1347, 116] width 32 height 36
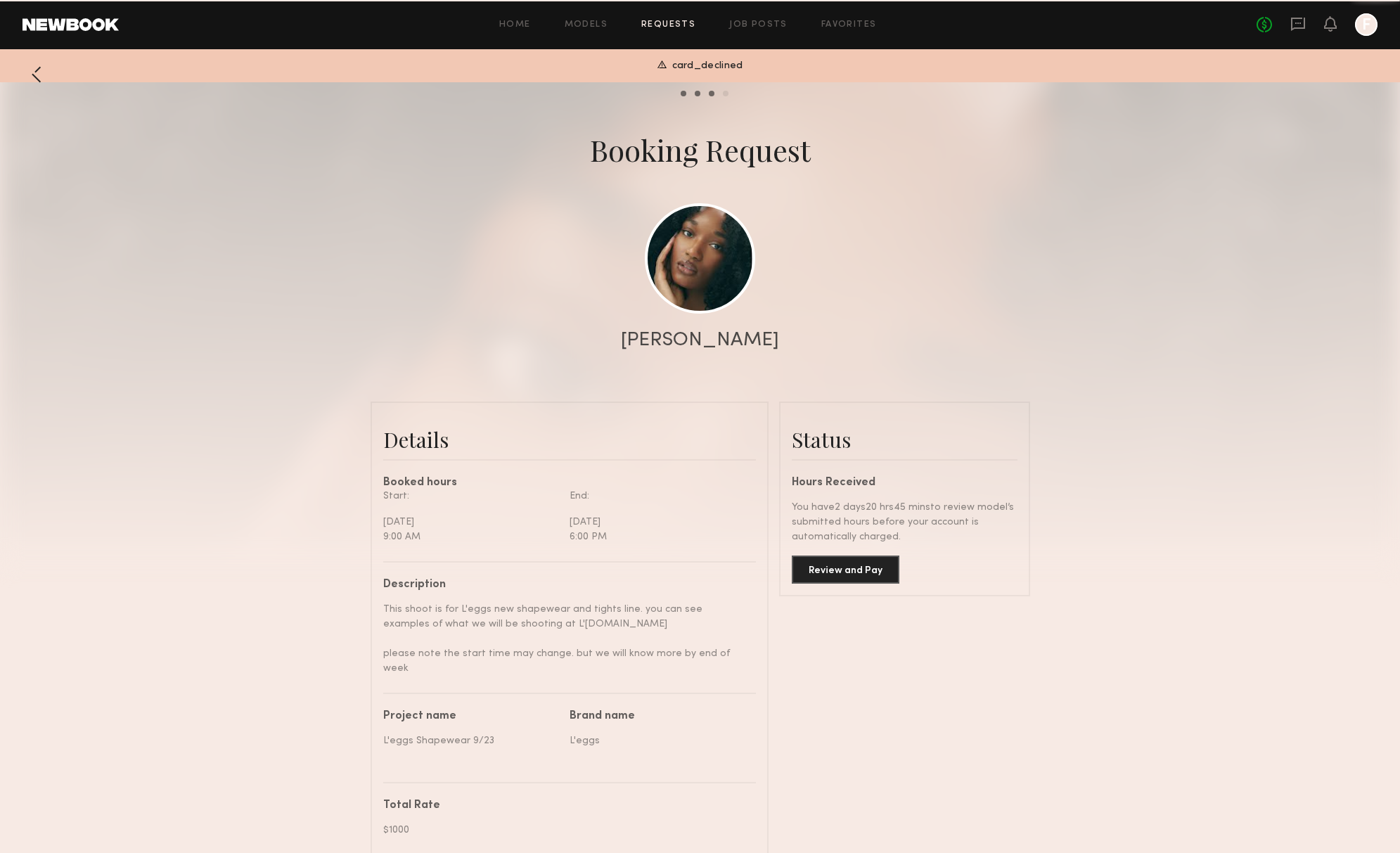
scroll to position [814, 0]
